Goal: Download file/media

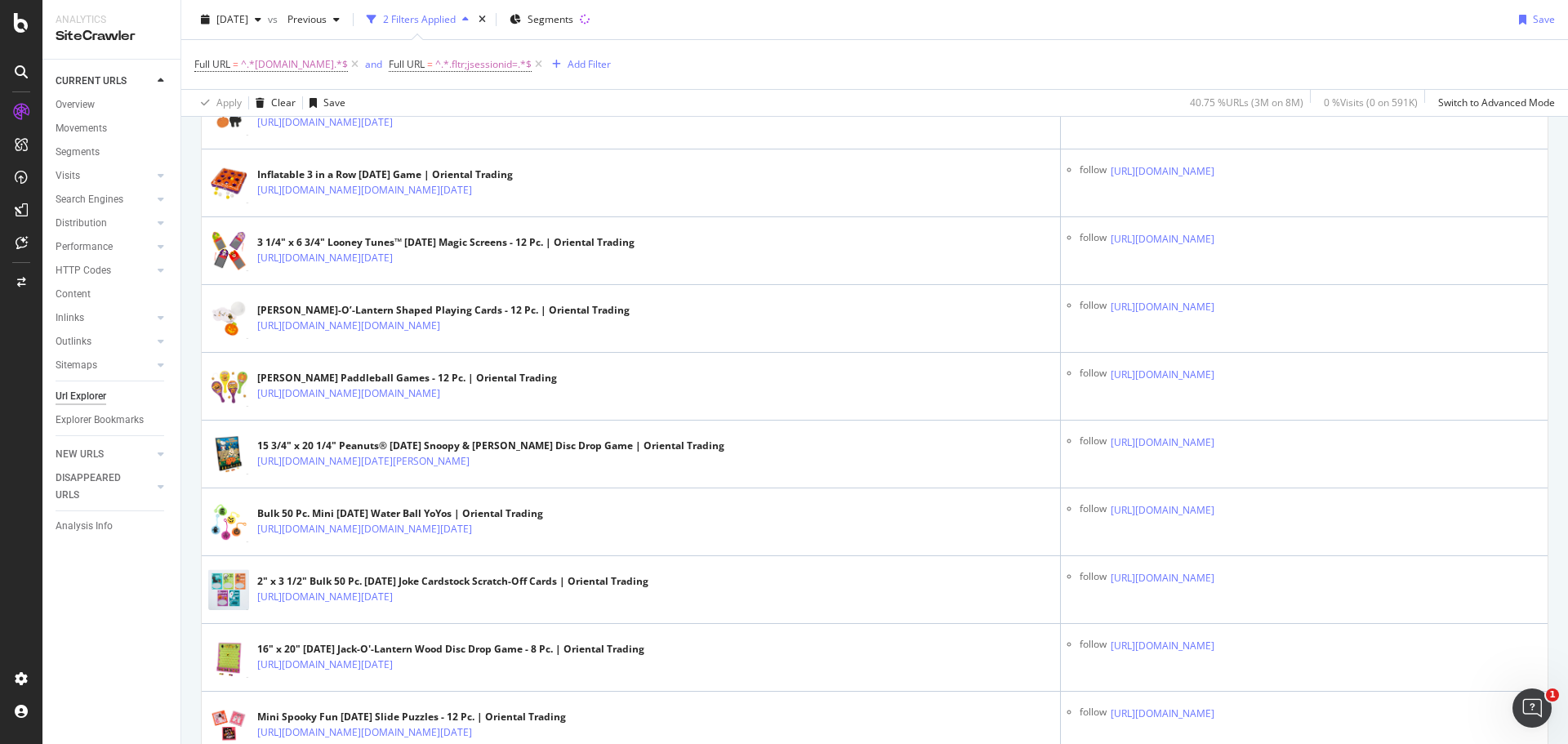
scroll to position [2858, 0]
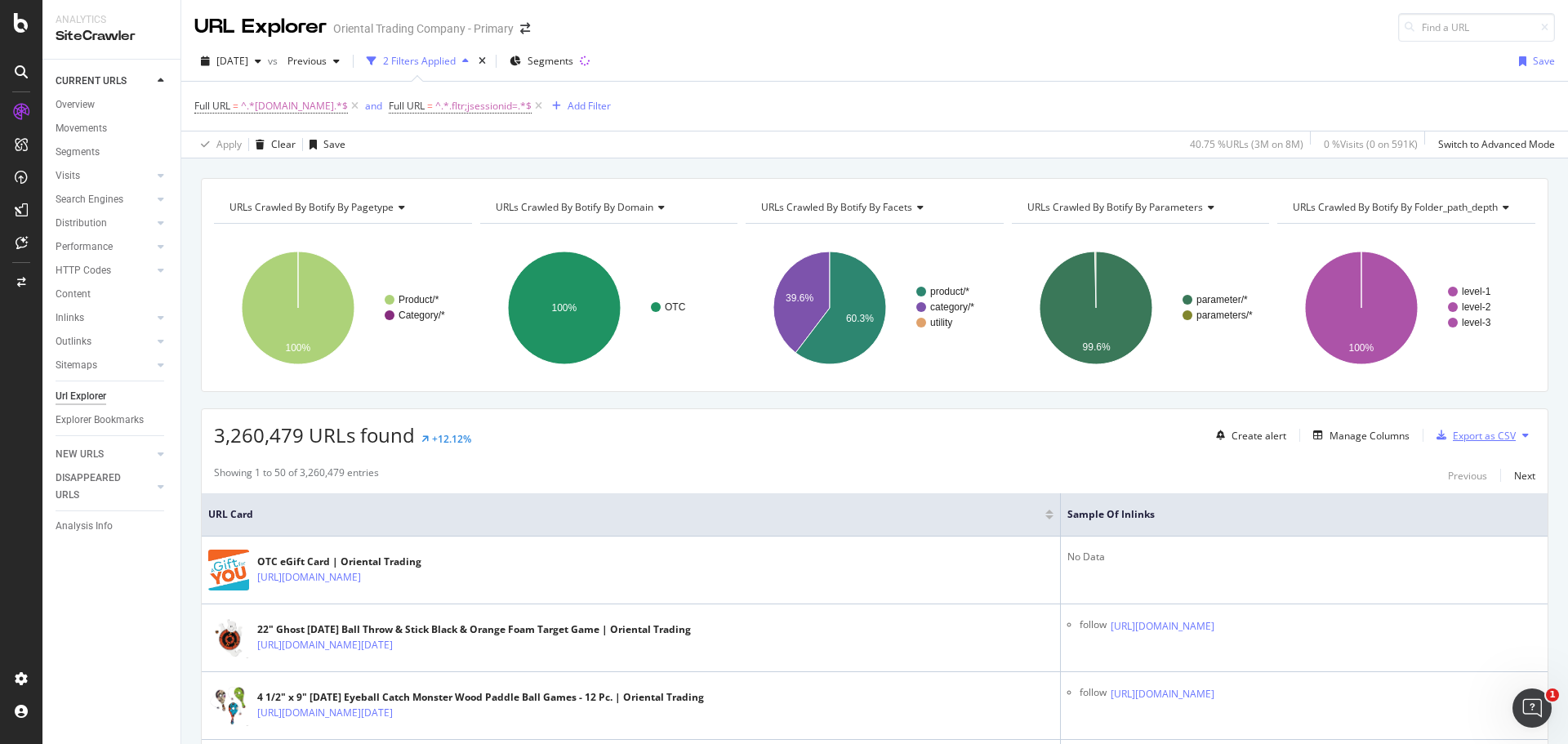
click at [1482, 434] on div "Export as CSV" at bounding box center [1484, 436] width 63 height 13
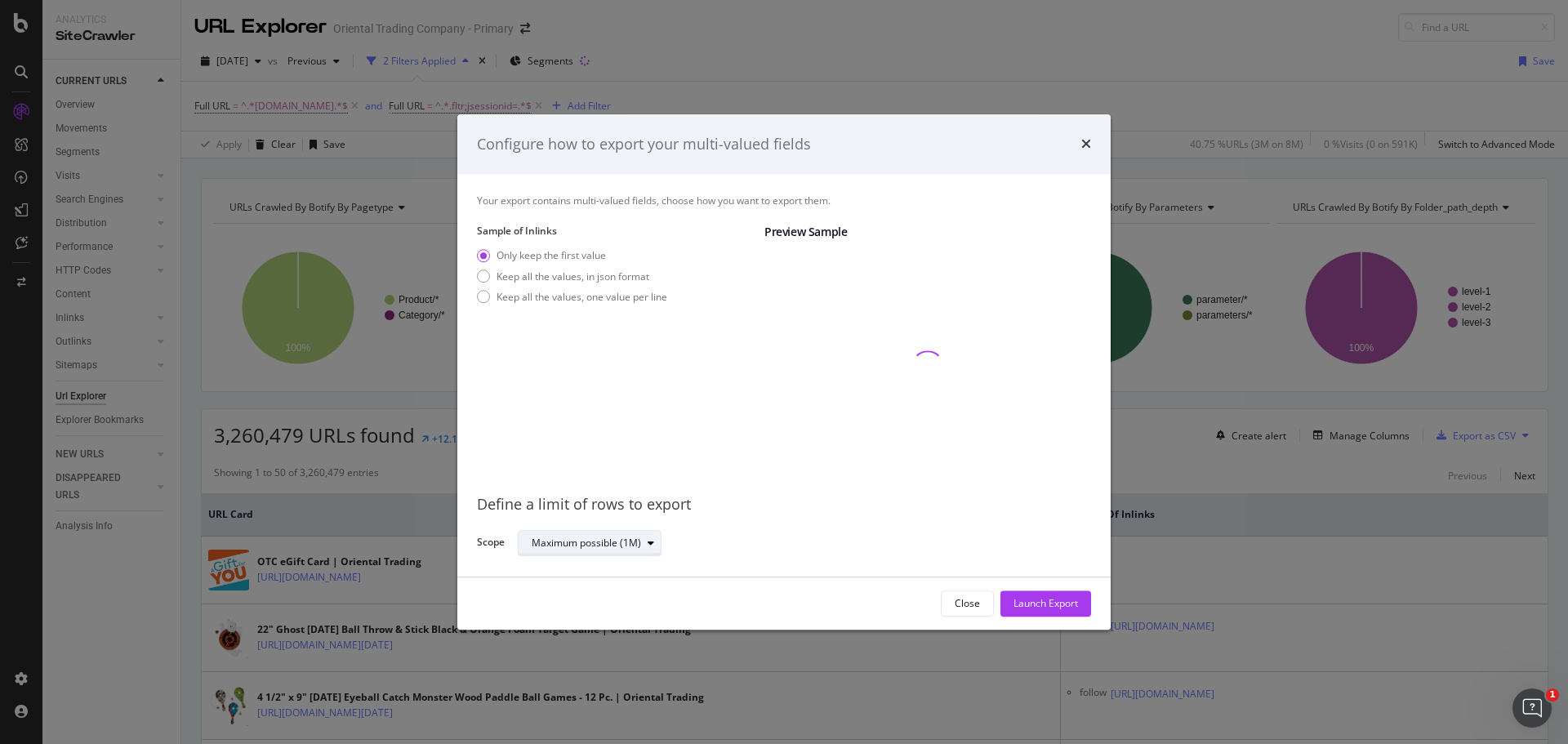
click at [655, 545] on div "modal" at bounding box center [651, 543] width 19 height 10
click at [636, 599] on div "Define a limit" at bounding box center [596, 597] width 143 height 20
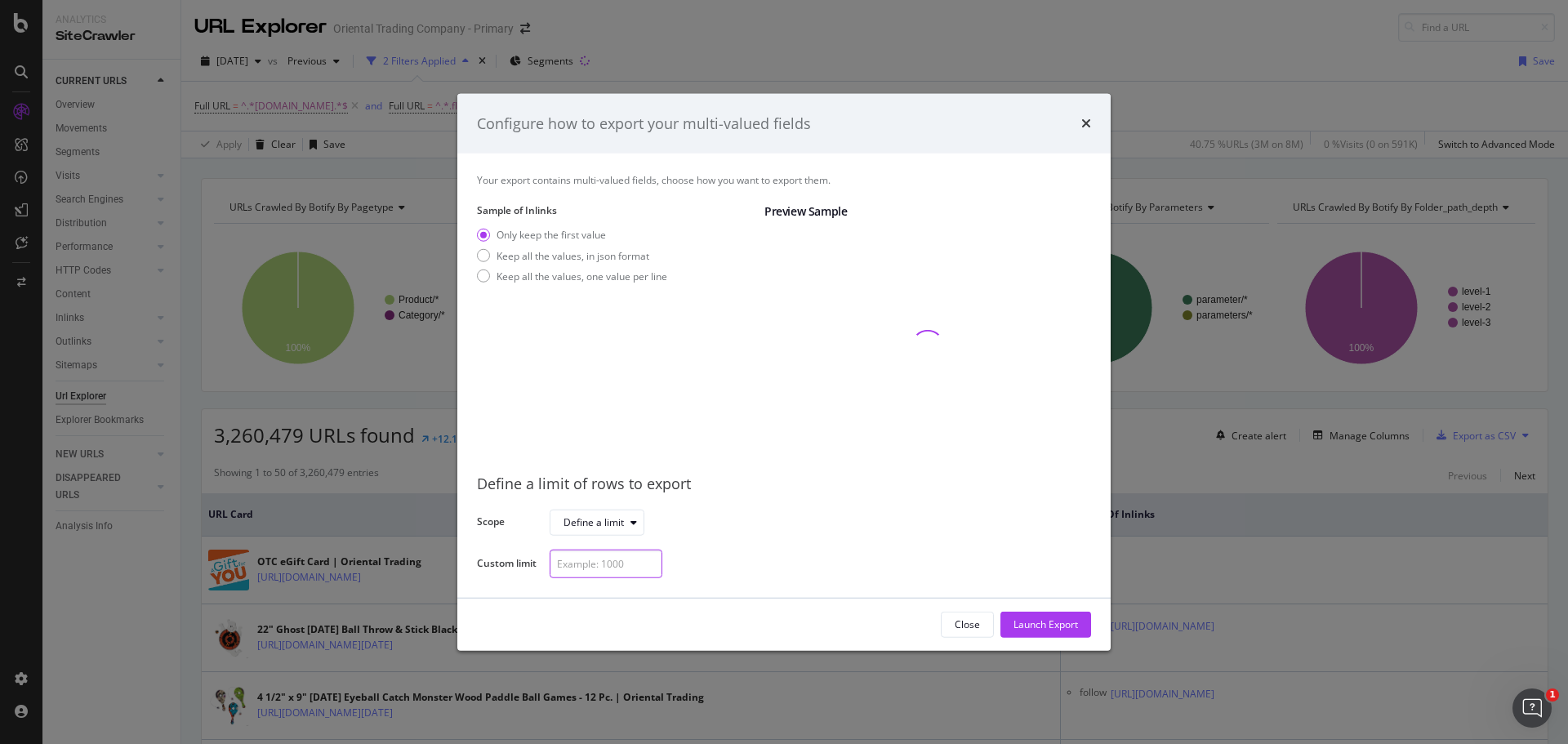
click at [615, 564] on input "modal" at bounding box center [606, 564] width 112 height 29
type input "1000"
click at [1042, 630] on div "Launch Export" at bounding box center [1046, 624] width 64 height 13
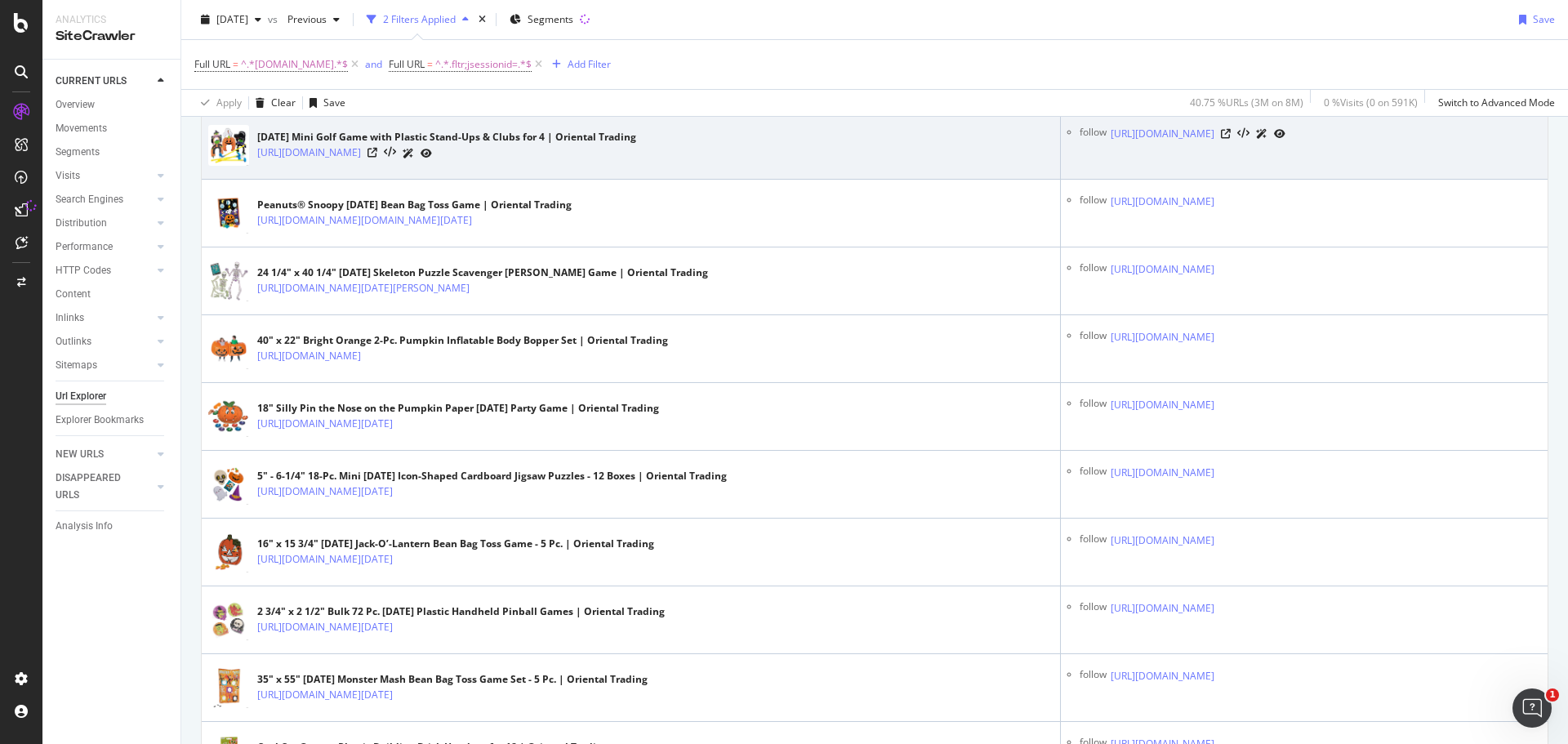
scroll to position [735, 0]
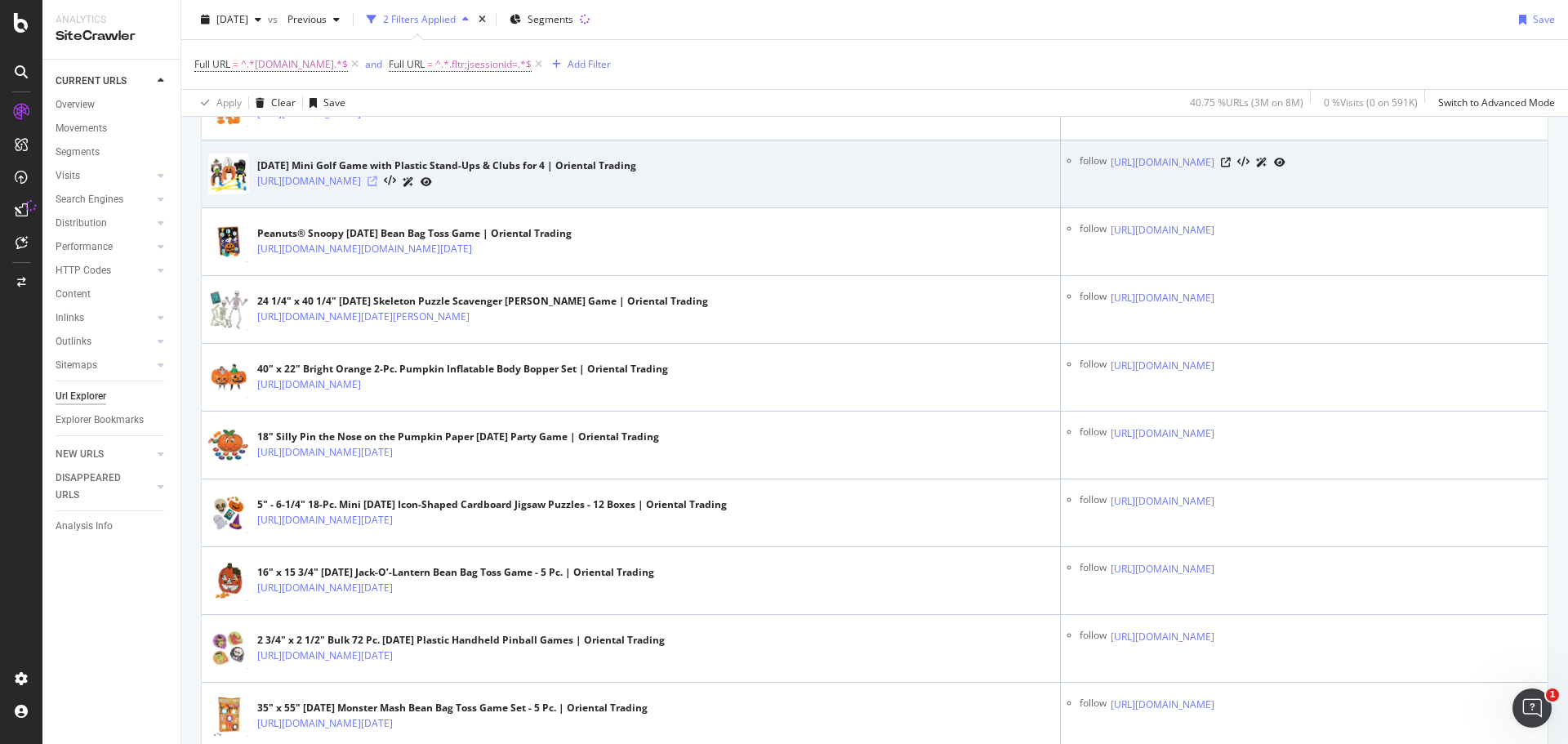
click at [377, 186] on icon at bounding box center [373, 181] width 10 height 10
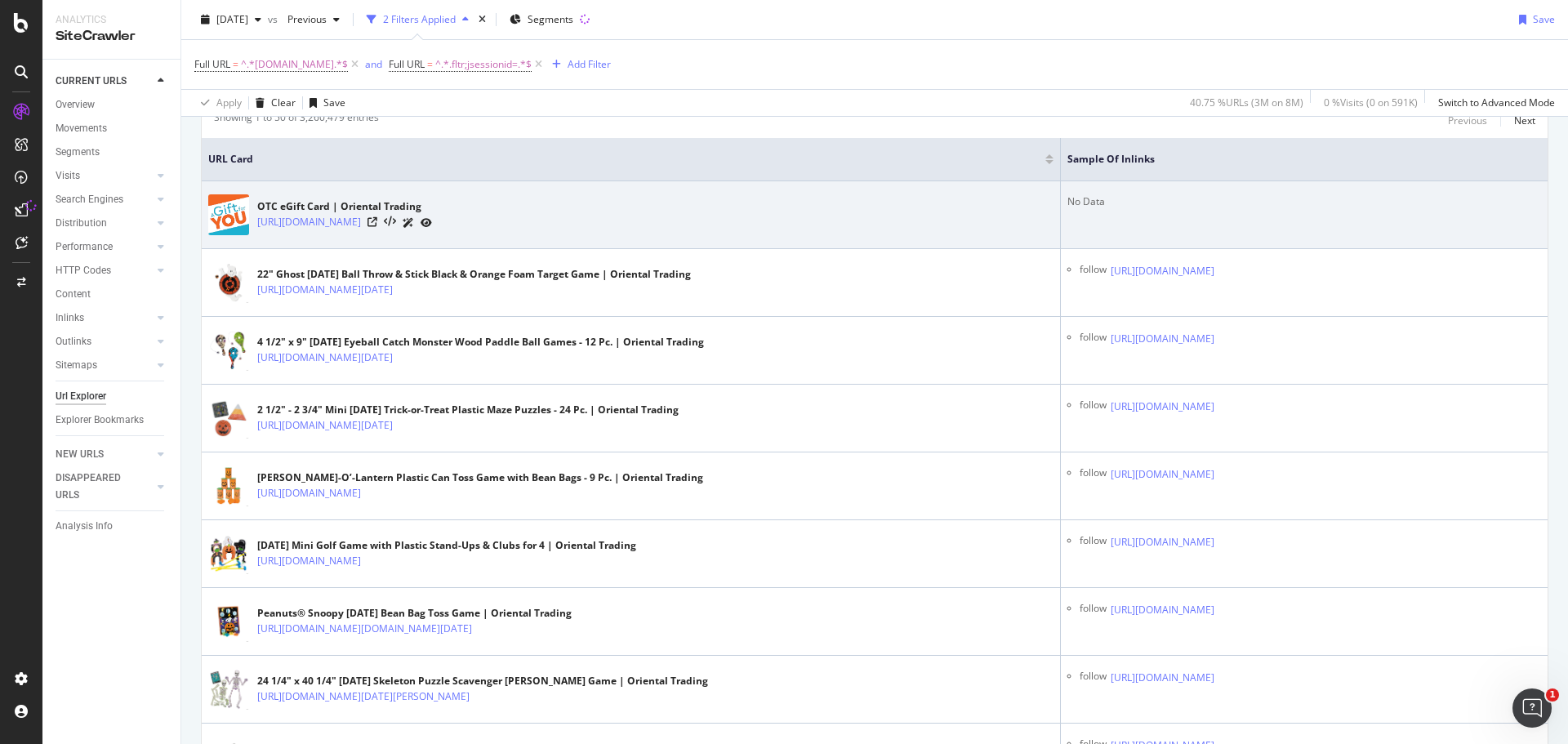
scroll to position [326, 0]
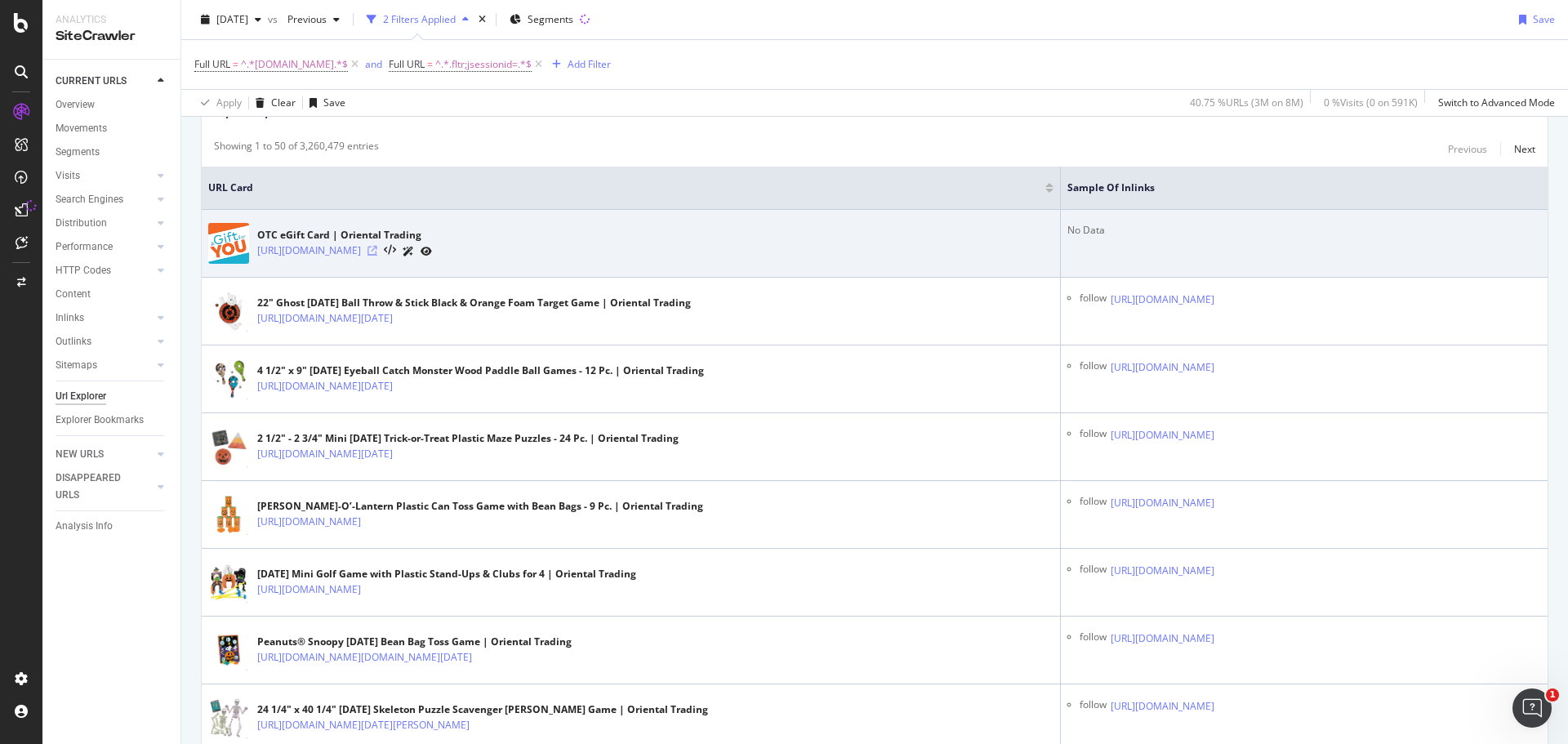
click at [377, 253] on icon at bounding box center [373, 251] width 10 height 10
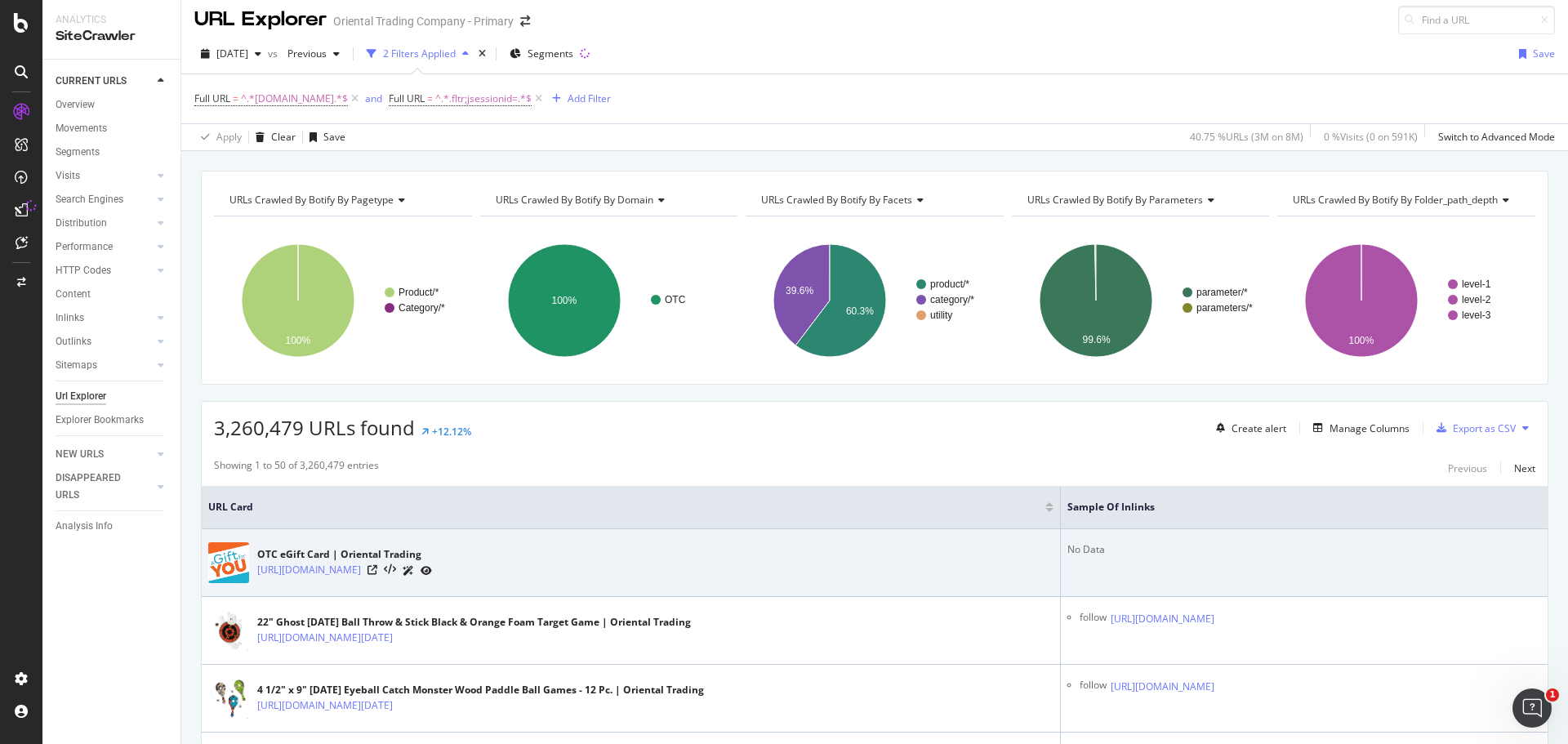
scroll to position [0, 0]
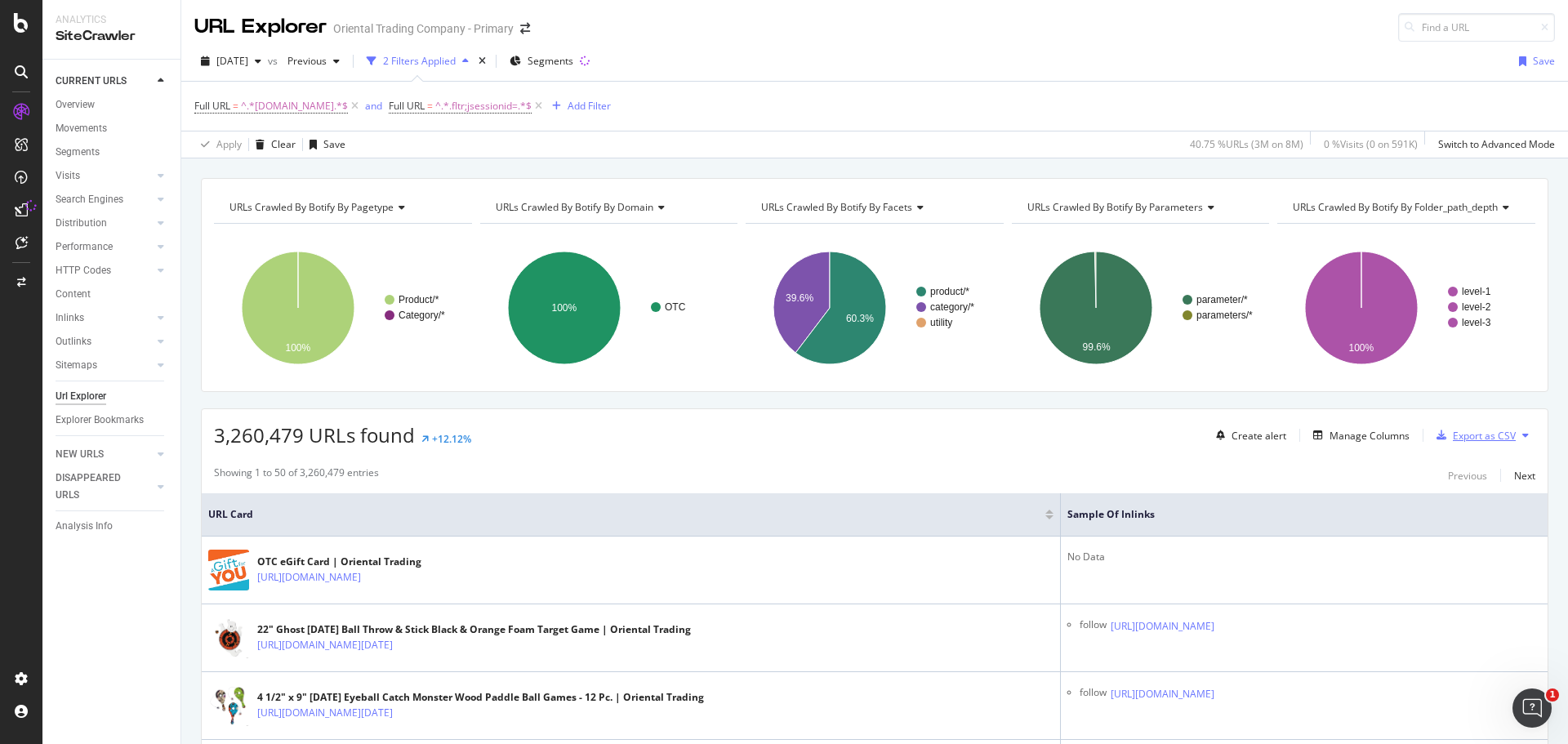
click at [1493, 437] on div "Export as CSV" at bounding box center [1484, 436] width 63 height 13
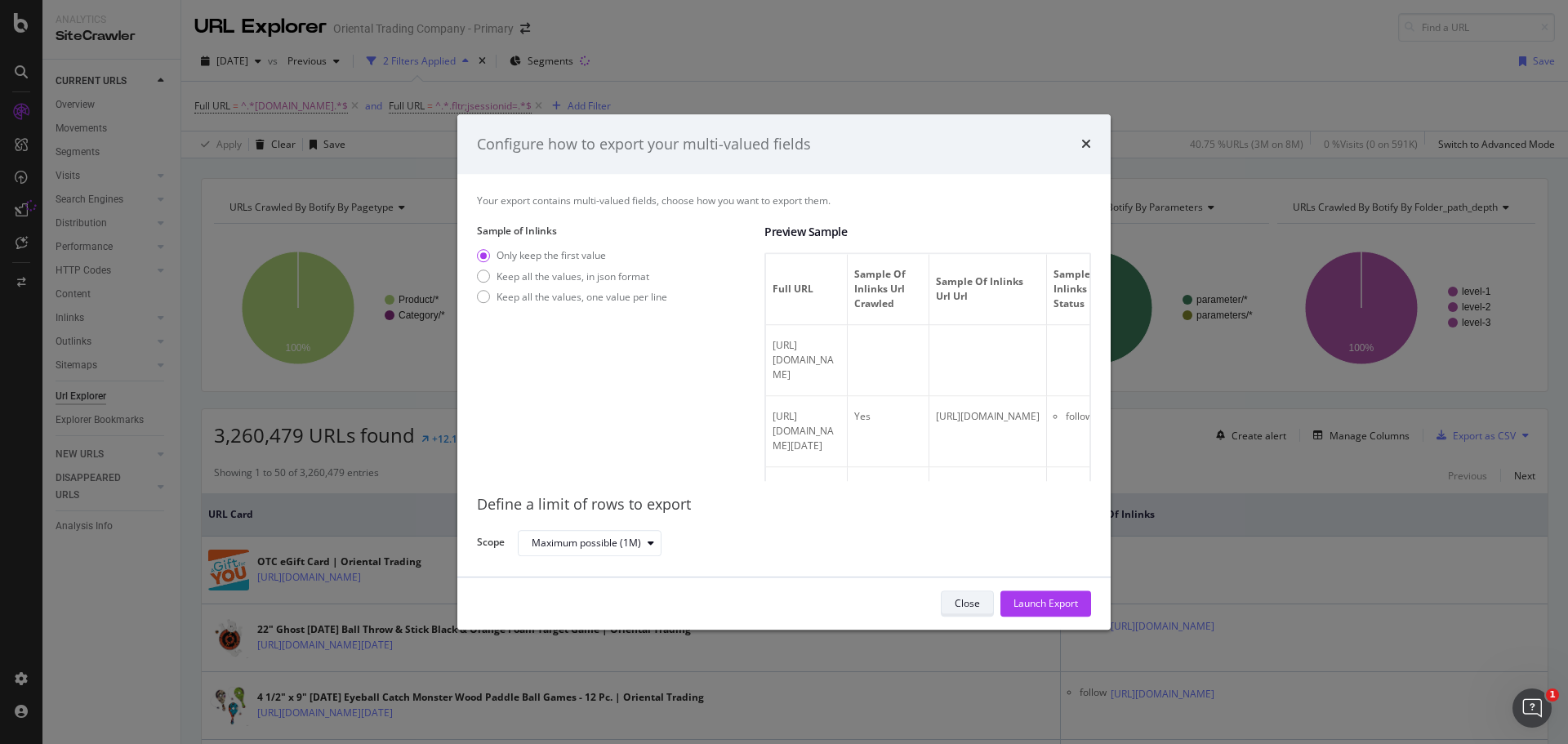
click at [954, 610] on div "Close" at bounding box center [967, 604] width 25 height 13
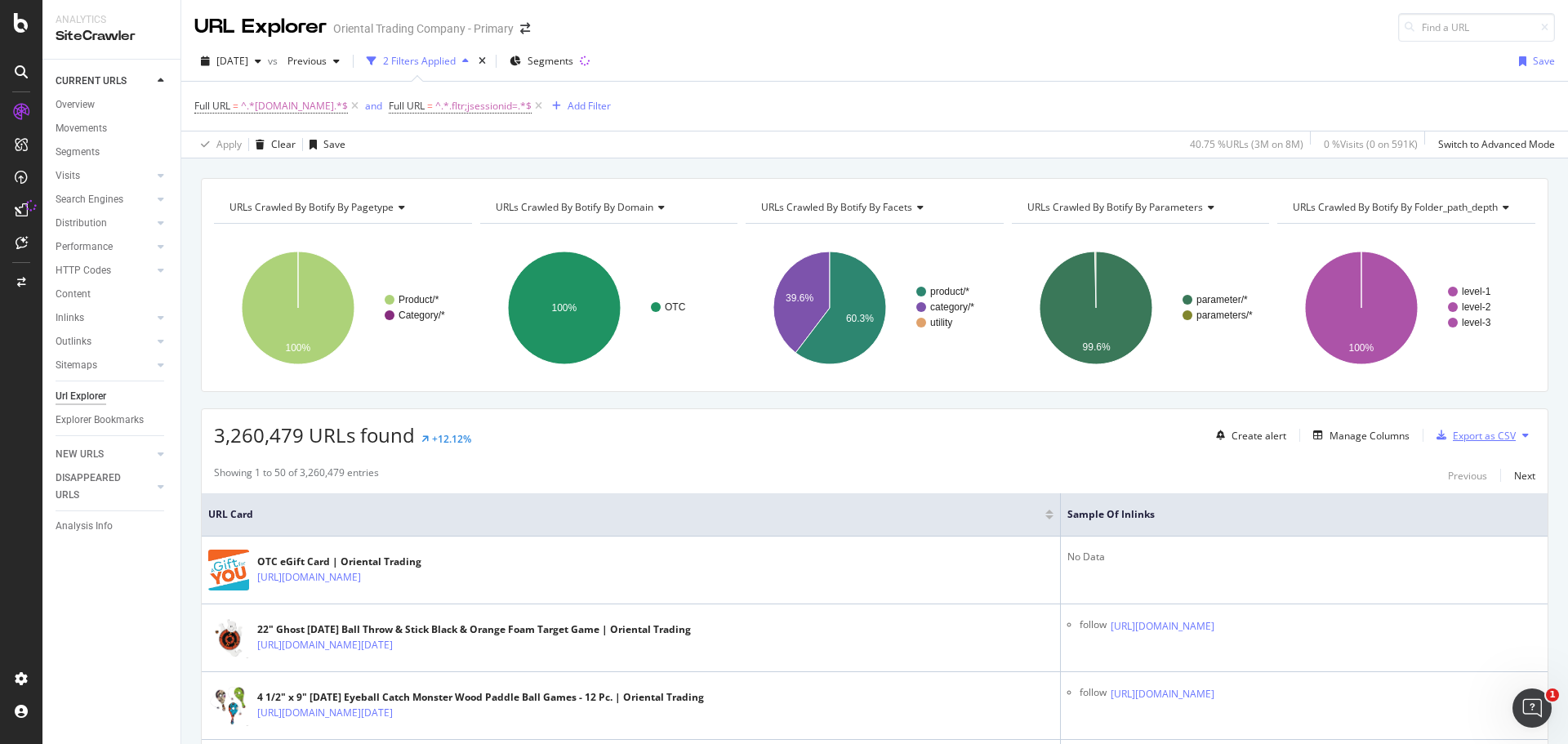
click at [1436, 436] on icon "button" at bounding box center [1441, 435] width 10 height 10
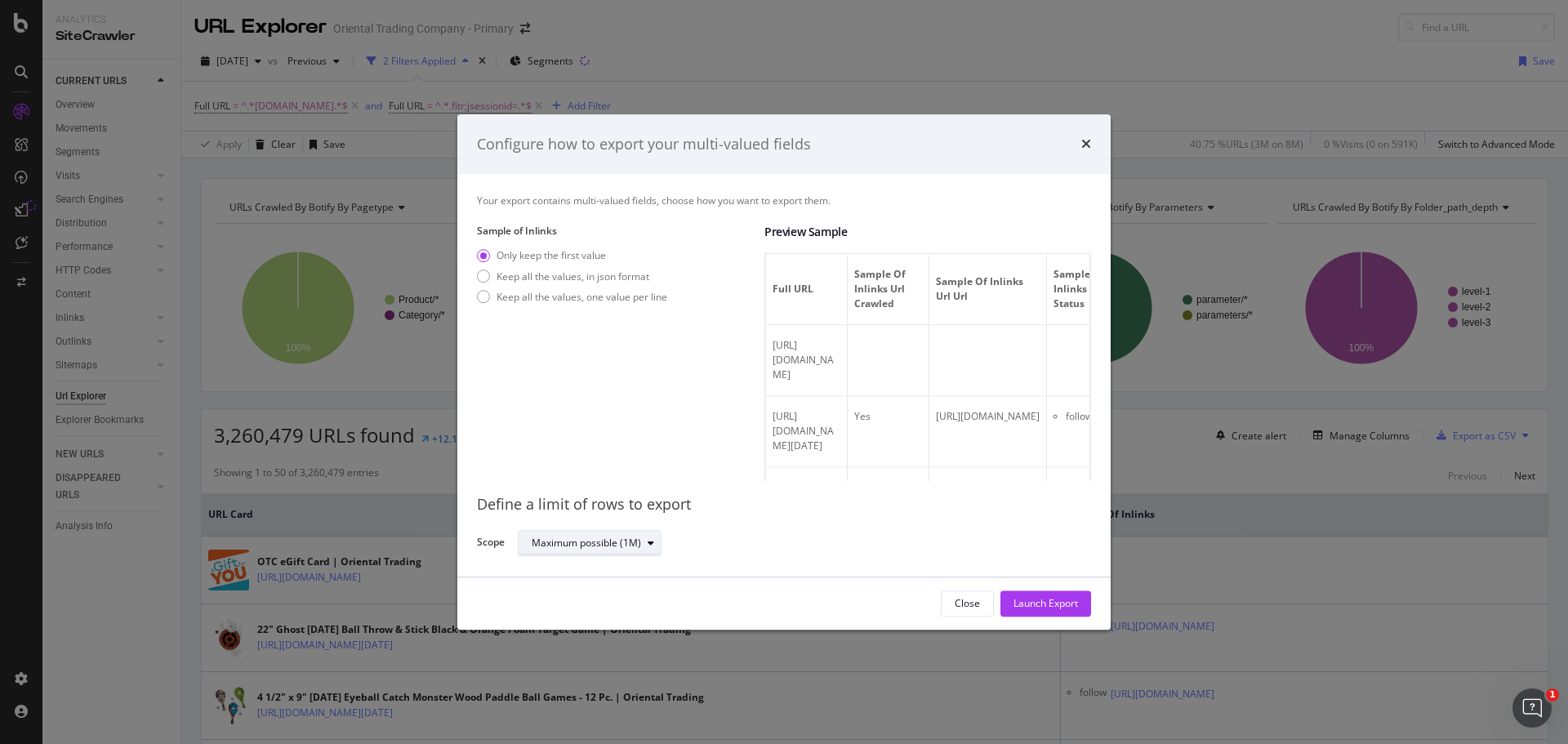
click at [633, 546] on div "Maximum possible (1M)" at bounding box center [587, 543] width 109 height 10
click at [591, 601] on div "Define a limit" at bounding box center [568, 597] width 60 height 13
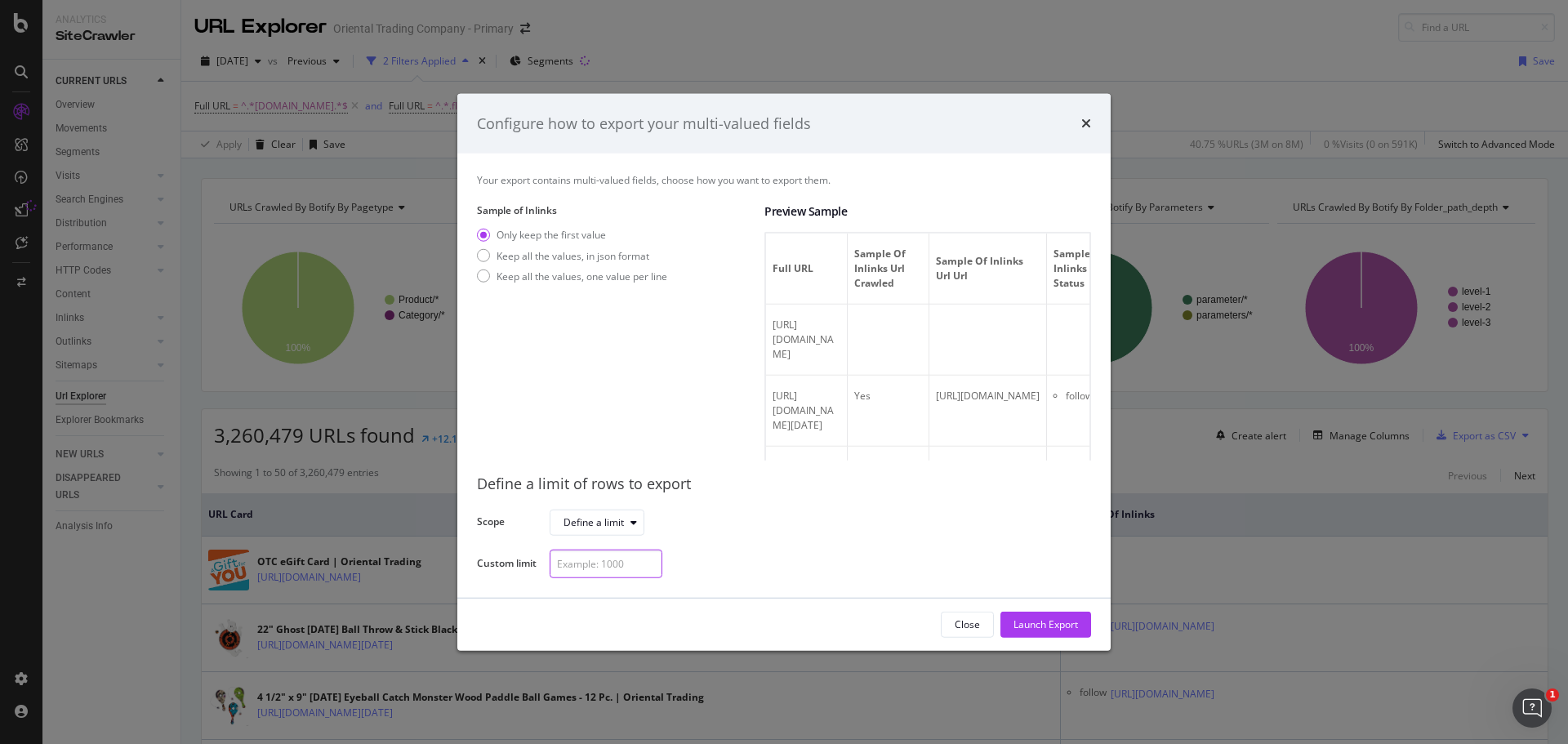
click at [609, 570] on input "modal" at bounding box center [606, 564] width 112 height 29
type input "1000"
click at [700, 563] on div "1000" at bounding box center [814, 564] width 528 height 29
click at [1047, 631] on div "Launch Export" at bounding box center [1046, 624] width 64 height 13
